Goal: Navigation & Orientation: Find specific page/section

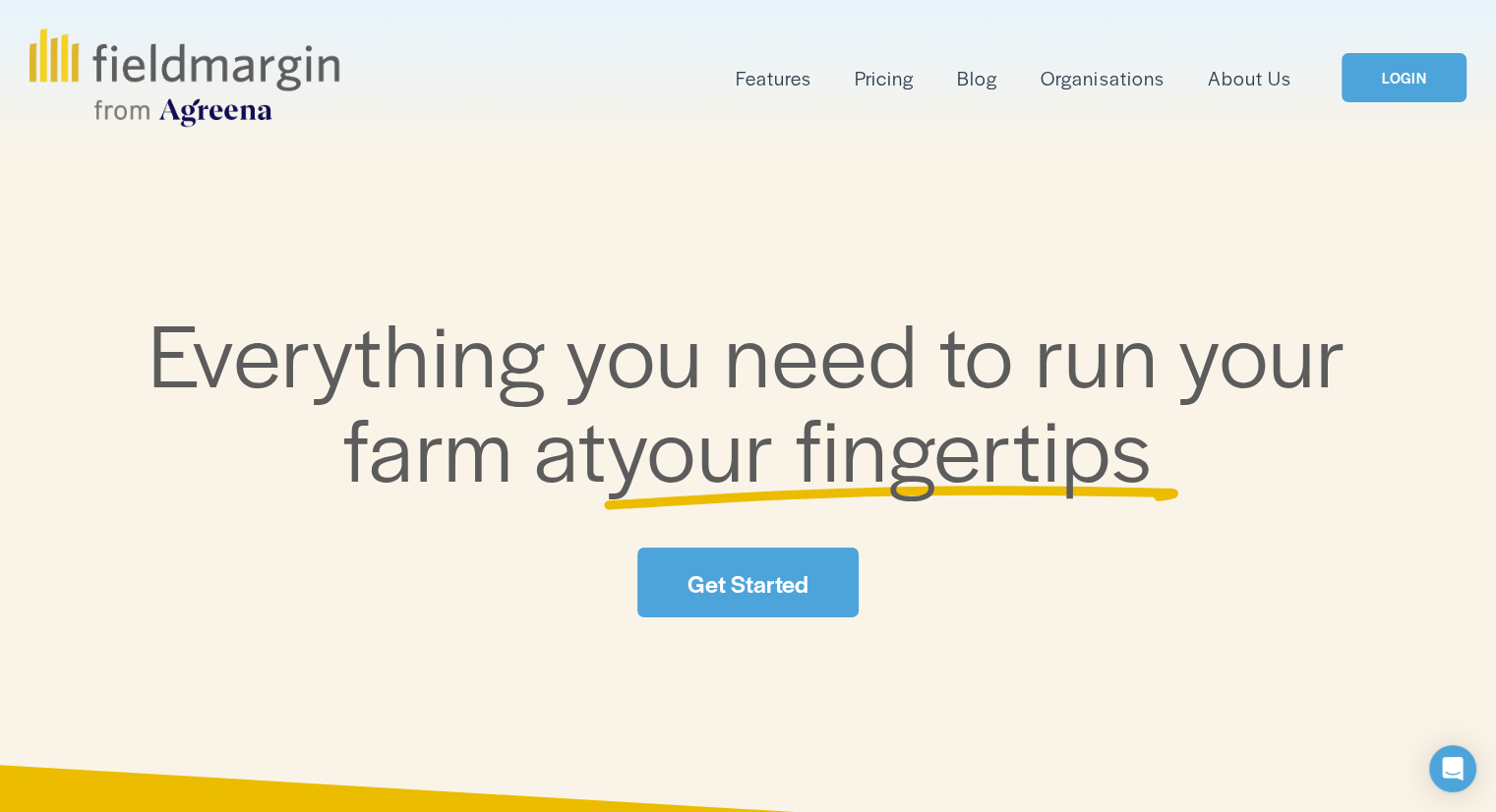
click at [1403, 68] on link "LOGIN" at bounding box center [1403, 78] width 124 height 50
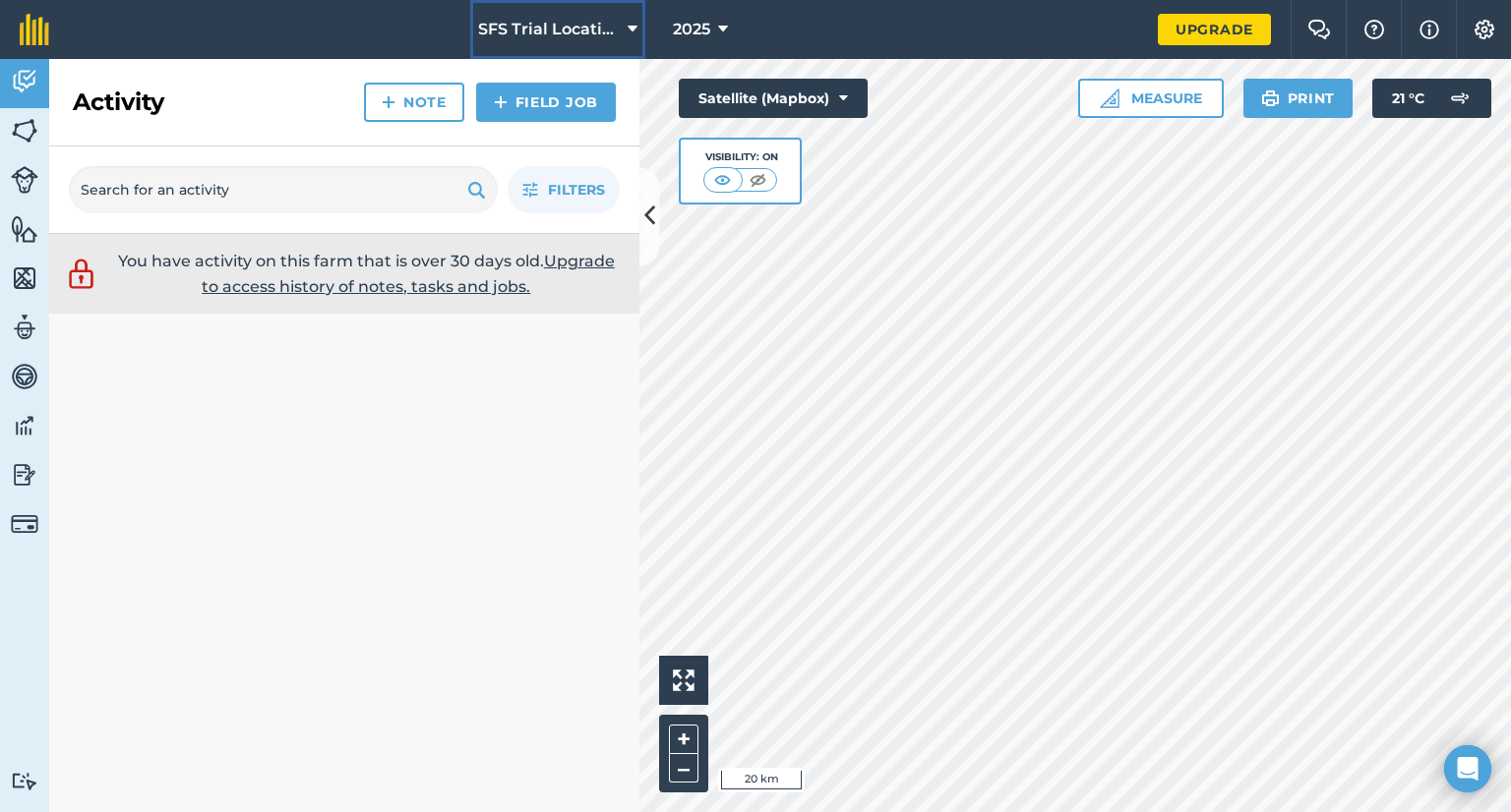
click at [638, 29] on icon at bounding box center [633, 30] width 10 height 24
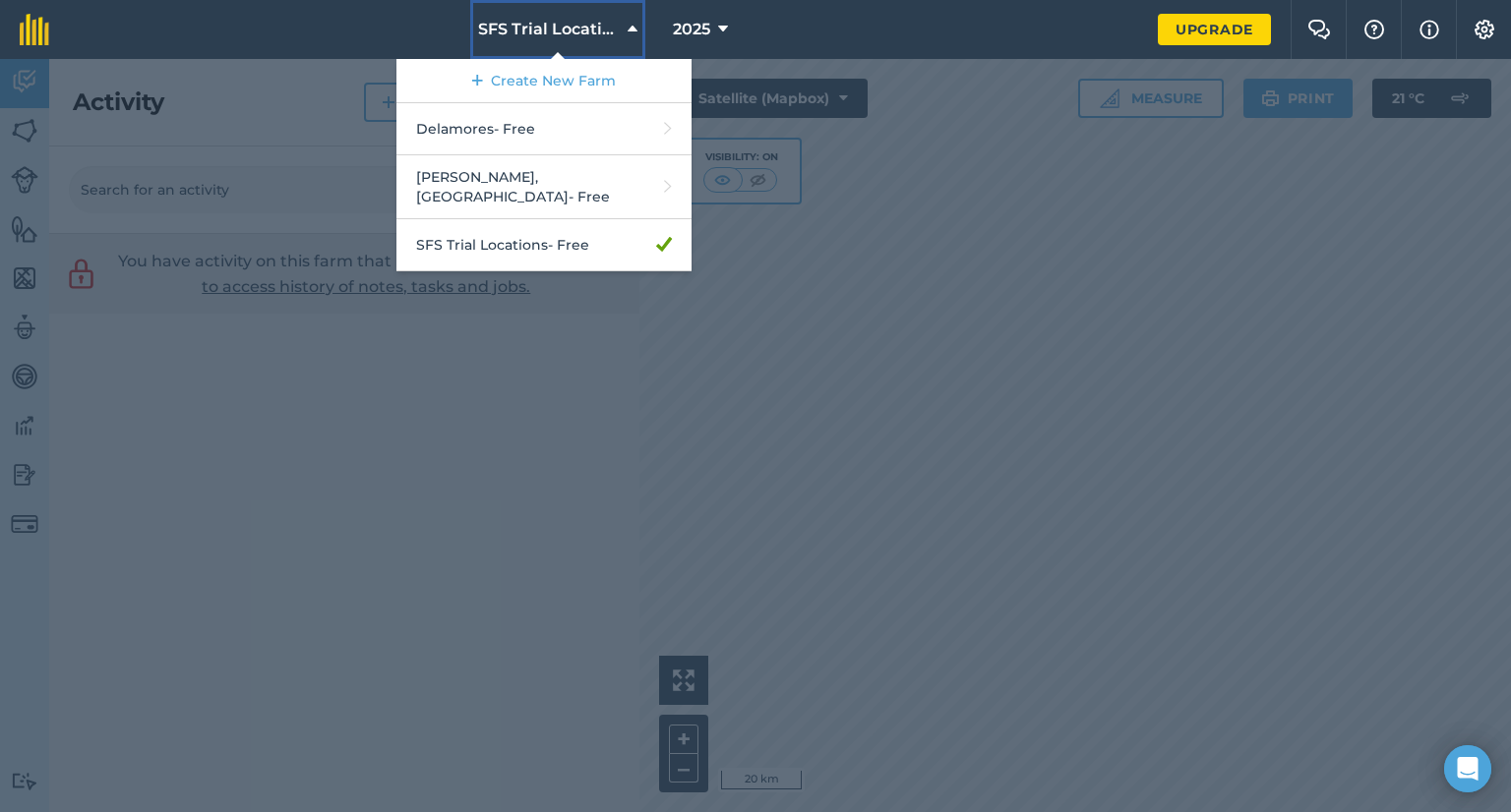
click at [638, 29] on icon at bounding box center [633, 30] width 10 height 24
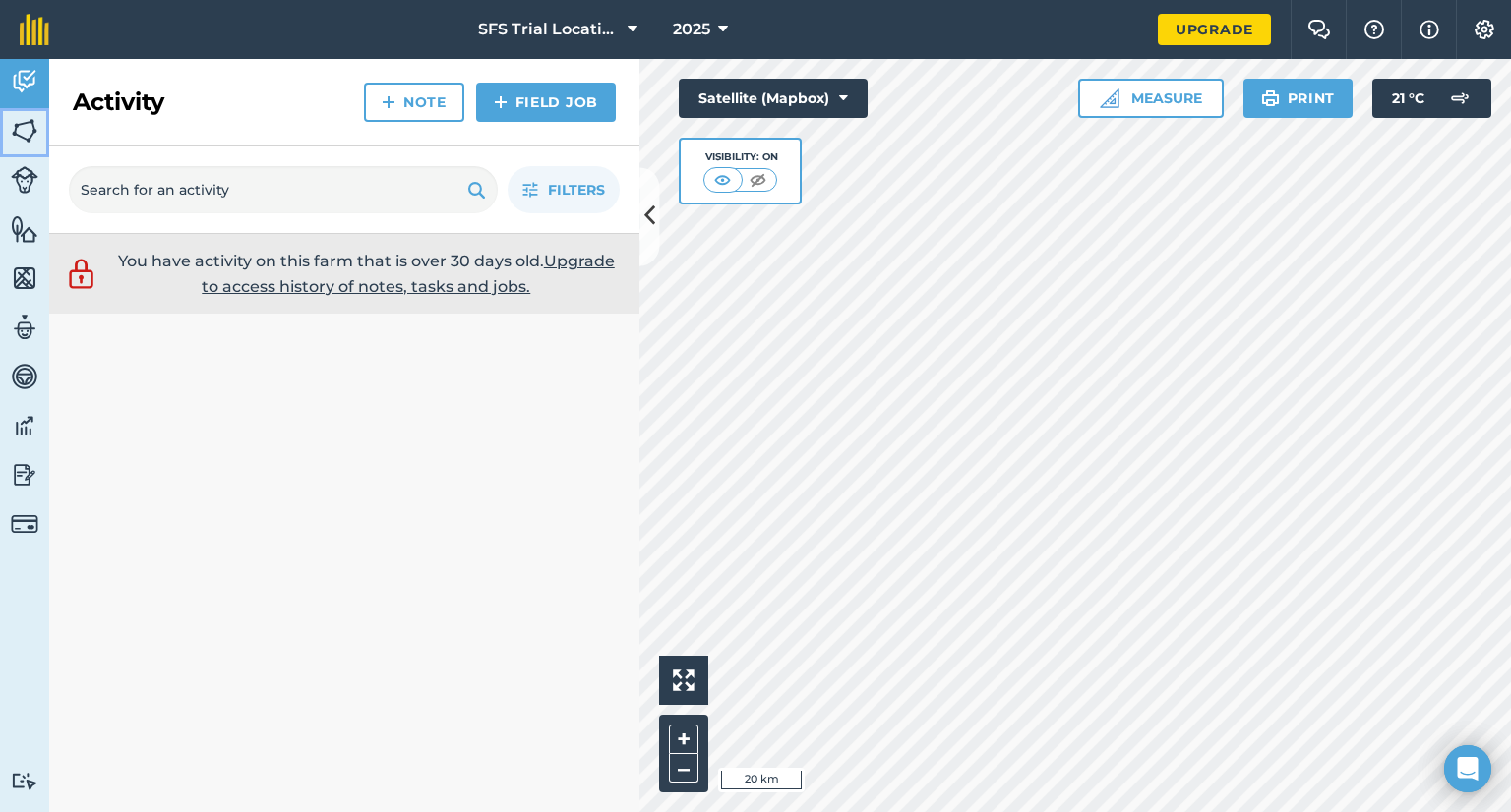
click at [29, 144] on img at bounding box center [25, 131] width 28 height 30
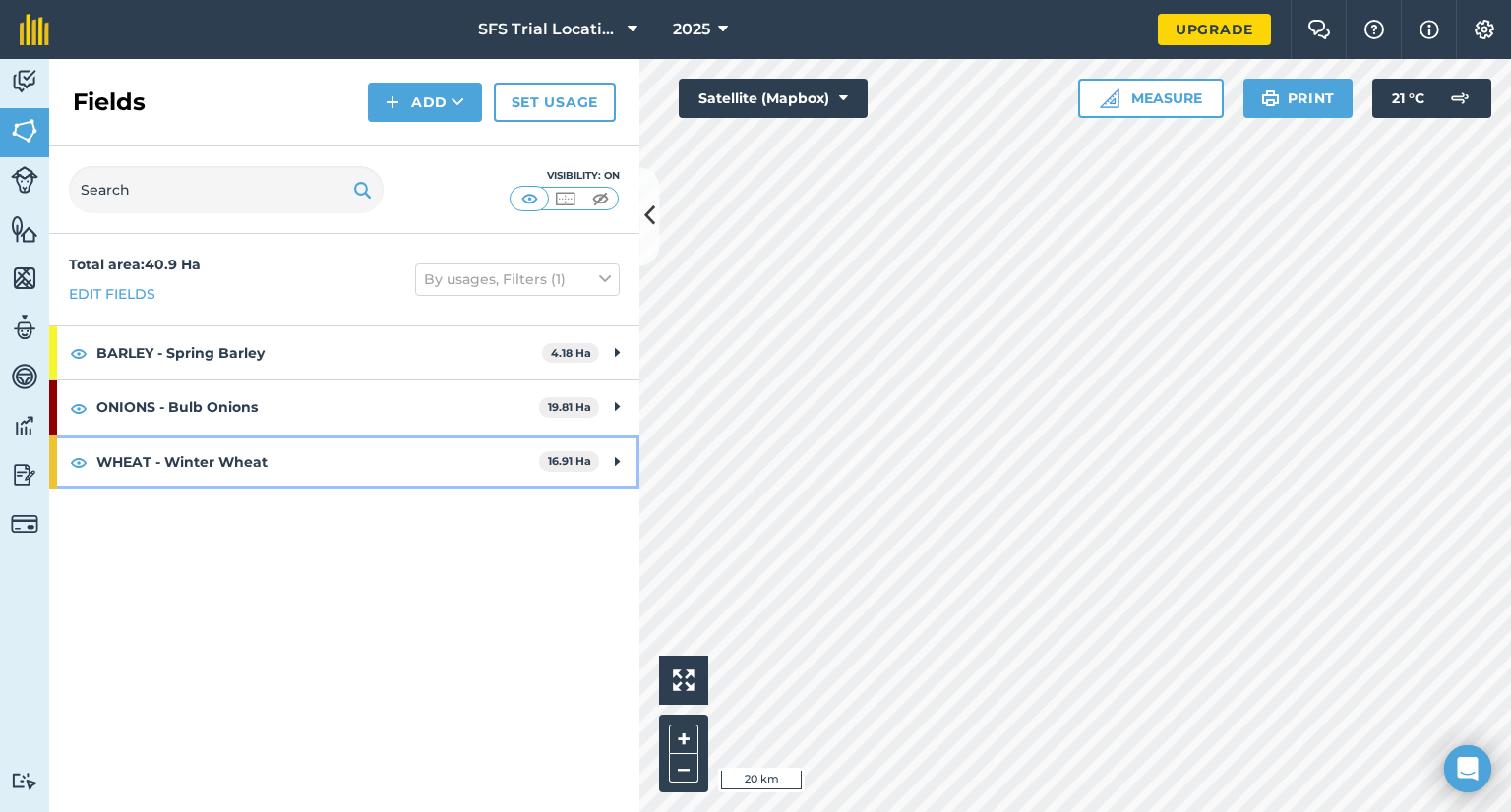
click at [261, 462] on strong "WHEAT - Winter Wheat" at bounding box center [318, 463] width 443 height 53
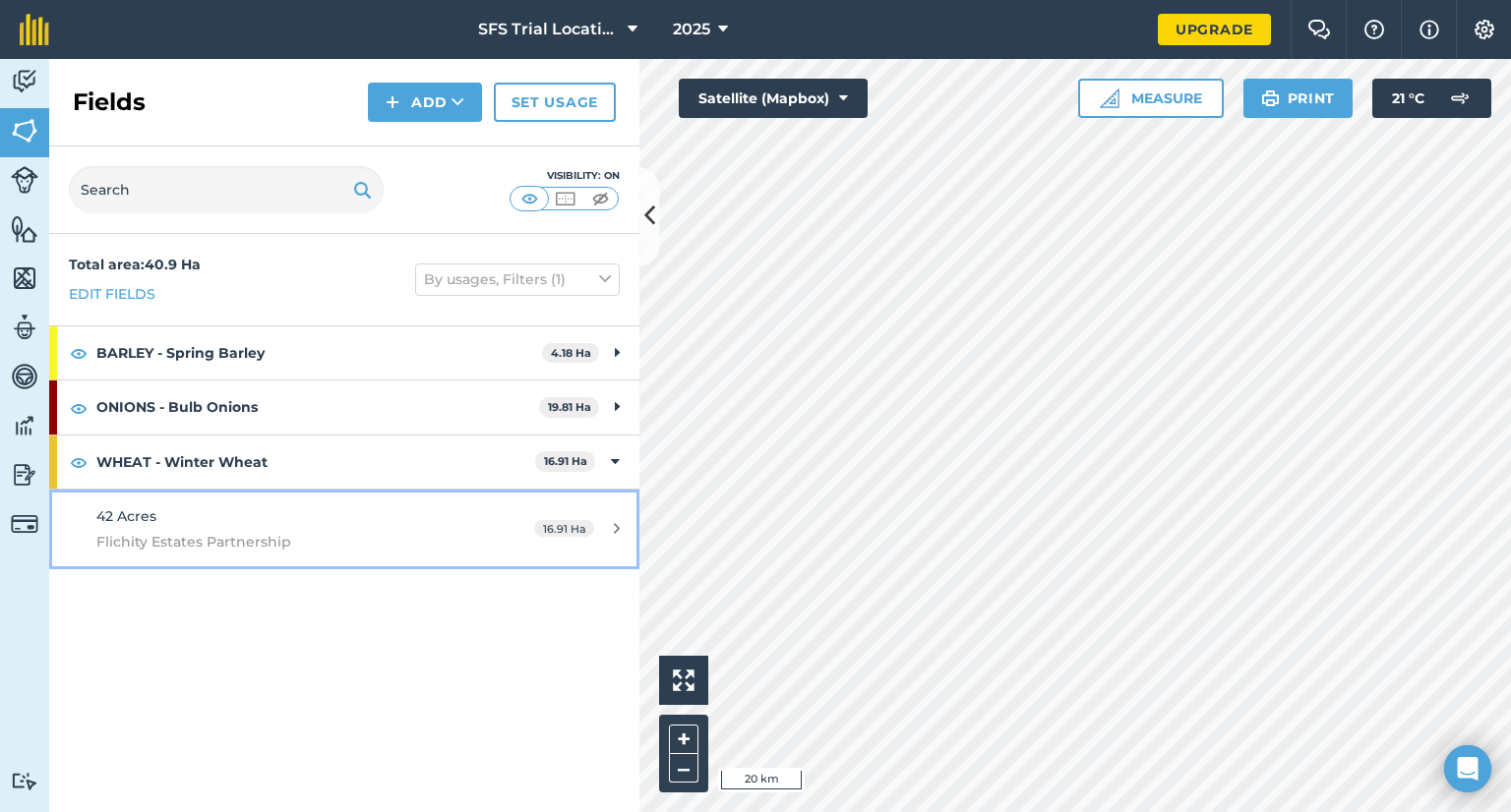
click at [273, 518] on div "42 Acres Flichity Estates Partnership" at bounding box center [281, 529] width 370 height 48
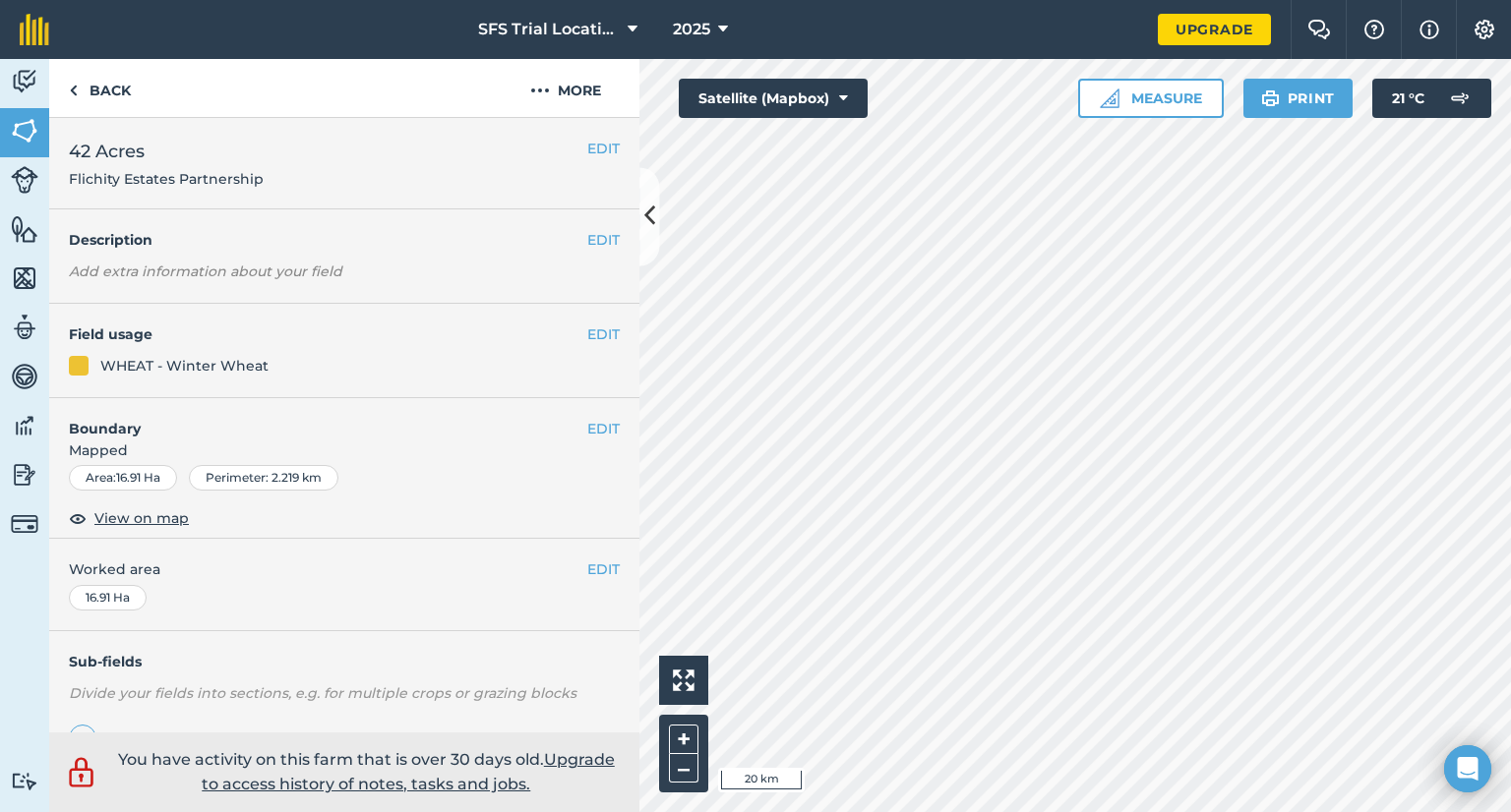
click at [170, 143] on span "42 Acres" at bounding box center [166, 152] width 194 height 28
click at [480, 160] on h2 "42 Acres Flichity Estates Partnership" at bounding box center [328, 164] width 518 height 51
click at [128, 520] on span "View on map" at bounding box center [142, 518] width 95 height 22
